Goal: Check status: Check status

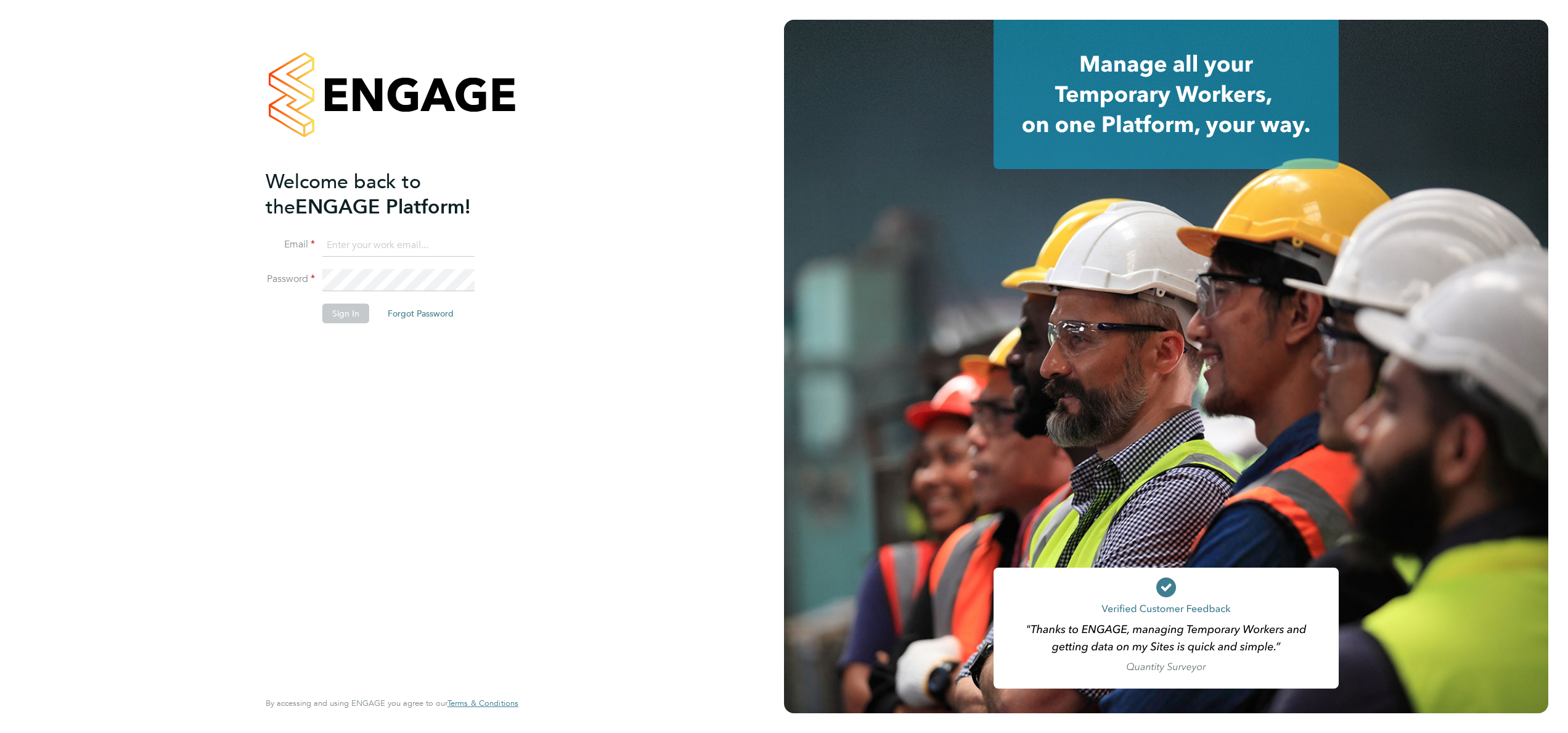
type input "agsb98@gmail.com"
click at [338, 315] on button "Sign In" at bounding box center [346, 313] width 47 height 20
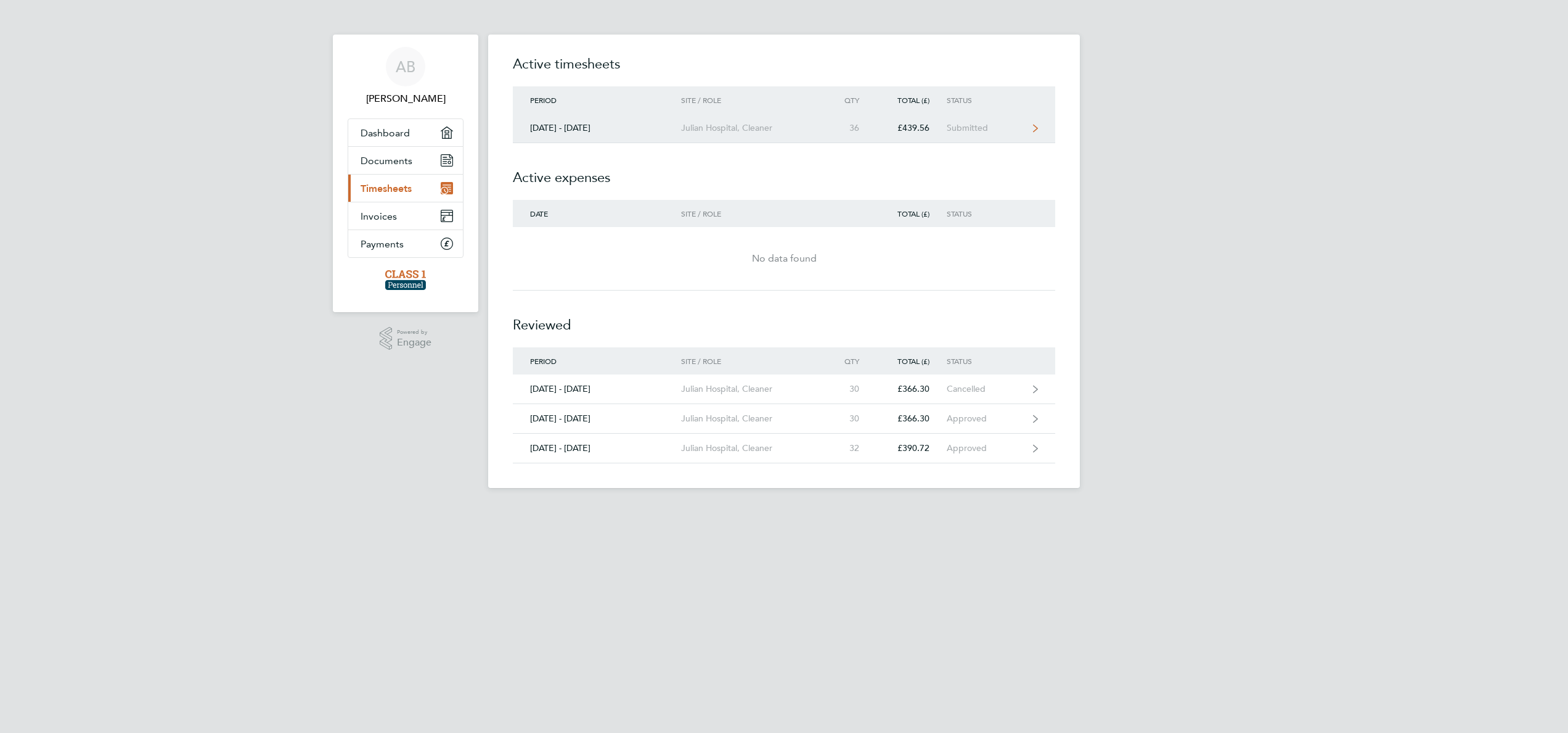
click at [1028, 127] on link "[DATE] - [DATE] [GEOGRAPHIC_DATA], Cleaner 36 £439.56 Submitted" at bounding box center [784, 129] width 543 height 30
click at [1004, 132] on div "Submitted" at bounding box center [984, 127] width 76 height 10
